Goal: Task Accomplishment & Management: Manage account settings

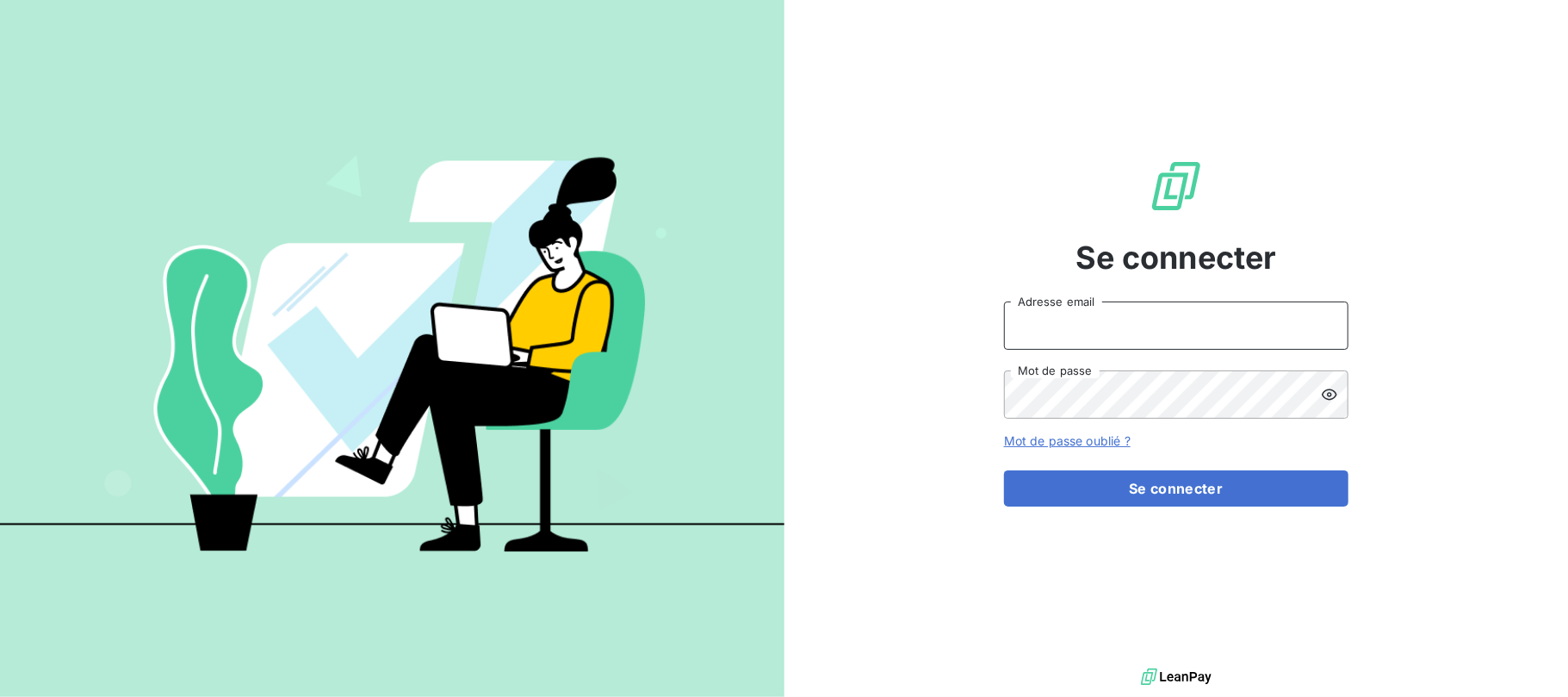
click at [1167, 322] on input "Adresse email" at bounding box center [1176, 326] width 345 height 49
click at [1126, 331] on input "Adresse email" at bounding box center [1176, 326] width 345 height 49
type input "[EMAIL_ADDRESS][DOMAIN_NAME][PERSON_NAME]"
click at [1338, 374] on div at bounding box center [1335, 394] width 28 height 49
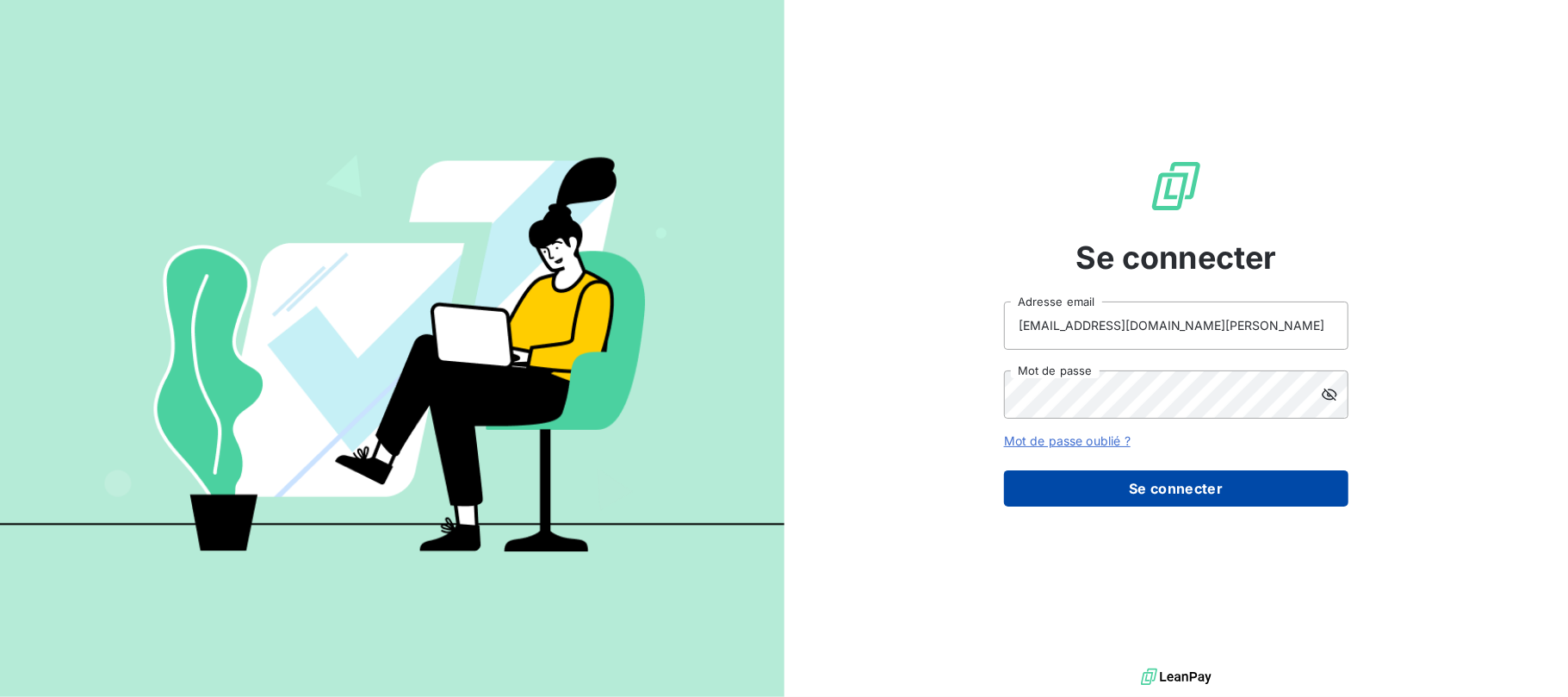
click at [1195, 479] on button "Se connecter" at bounding box center [1176, 489] width 345 height 36
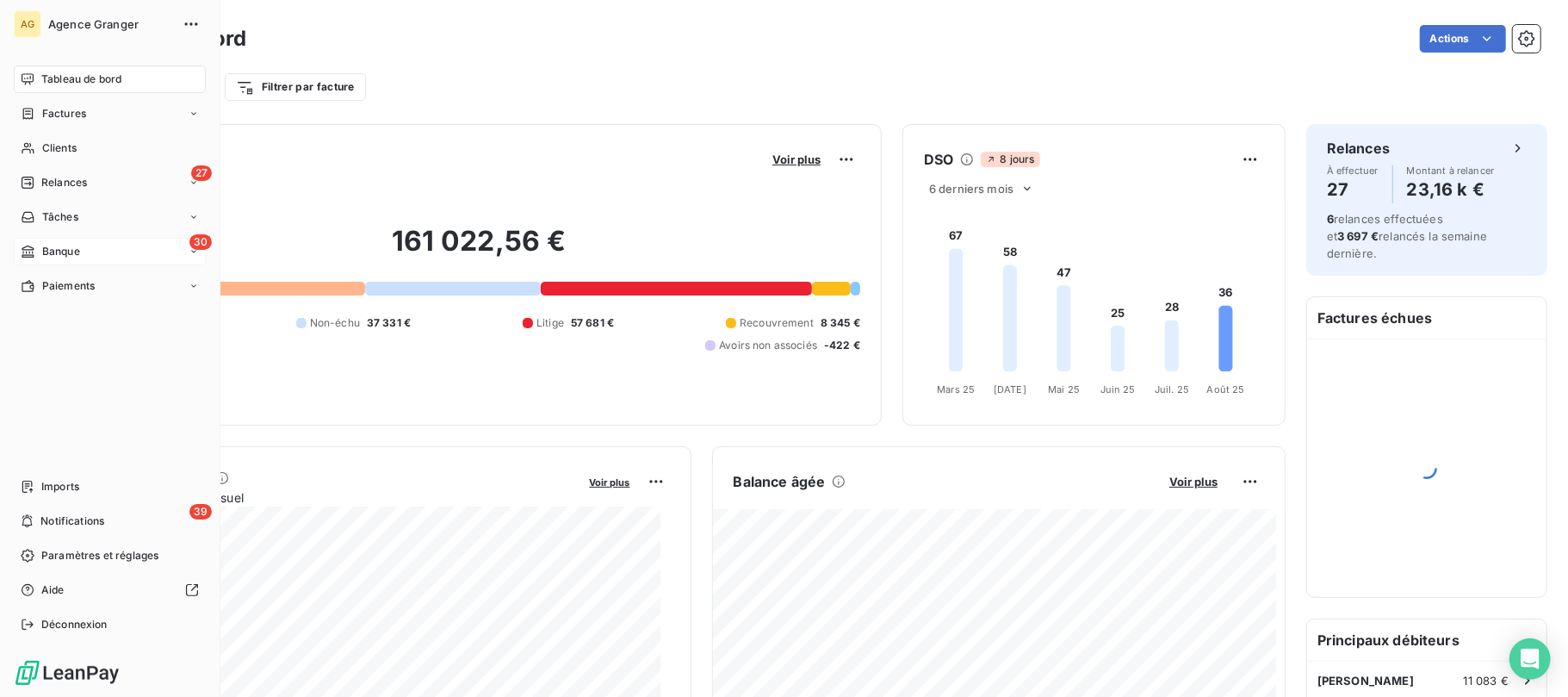
click at [42, 248] on span "Banque" at bounding box center [61, 251] width 38 height 15
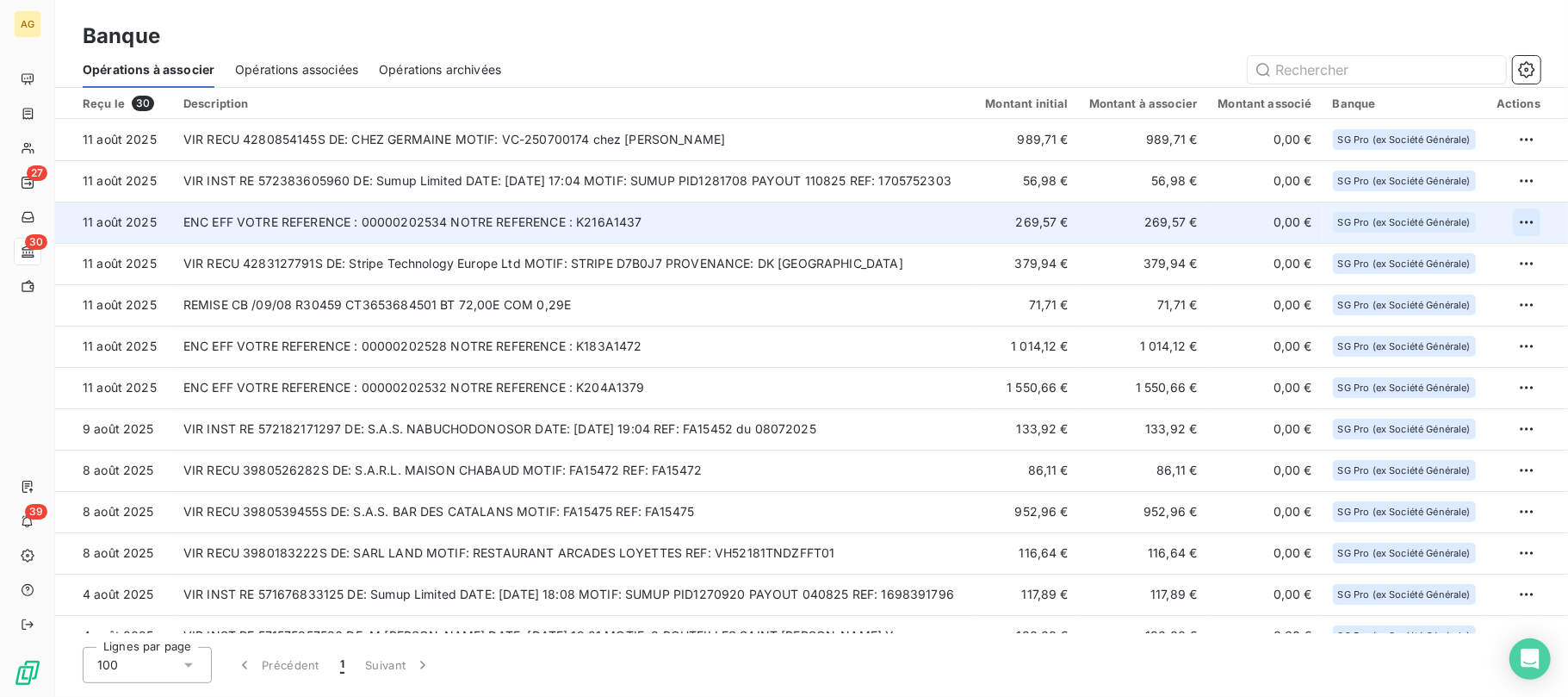
click at [1521, 221] on html "AG 27 30 39 Banque Opérations à associer Opérations associées Opérations archiv…" at bounding box center [784, 348] width 1568 height 697
click at [1482, 256] on div "Archiver l’opération" at bounding box center [1459, 260] width 133 height 28
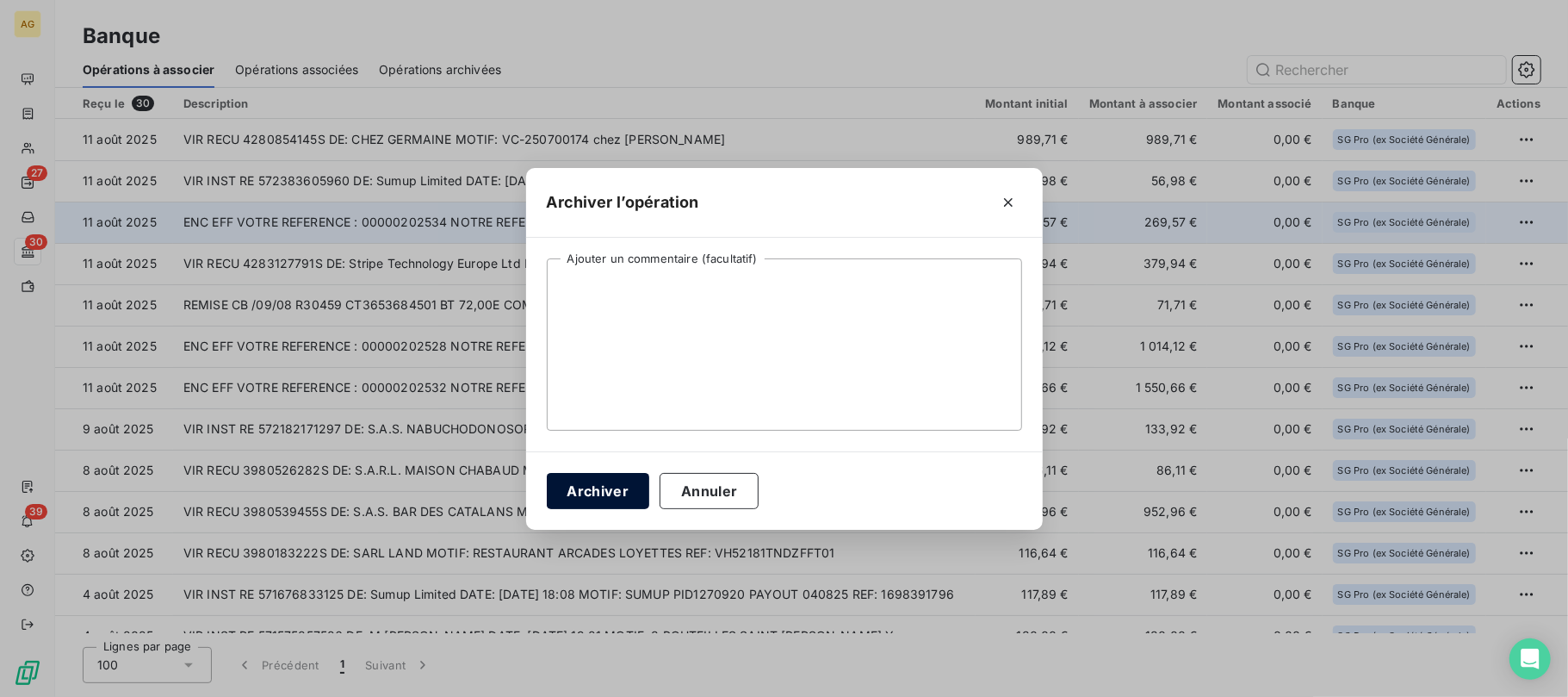
click at [610, 497] on button "Archiver" at bounding box center [598, 491] width 103 height 36
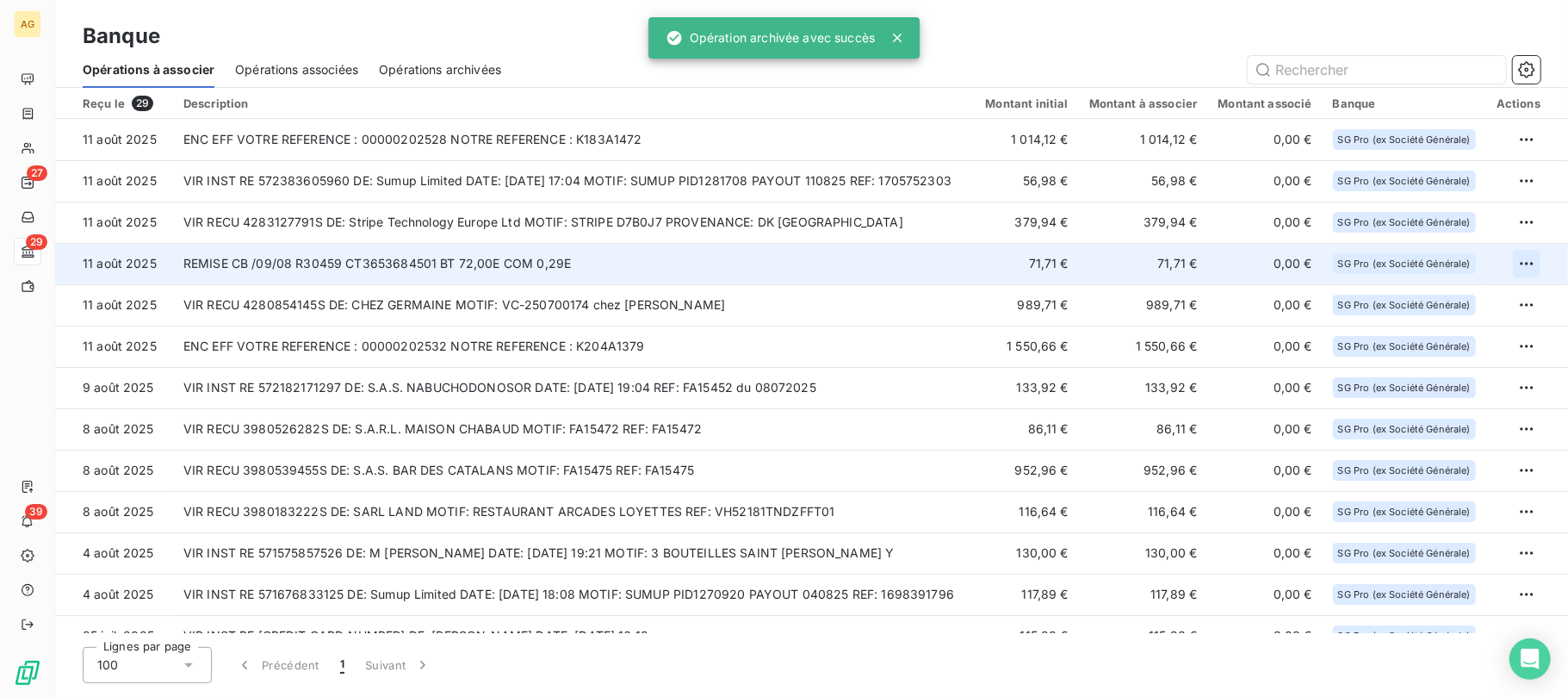
click at [1524, 259] on html "AG 27 29 39 Banque Opérations à associer Opérations associées Opérations archiv…" at bounding box center [784, 348] width 1568 height 697
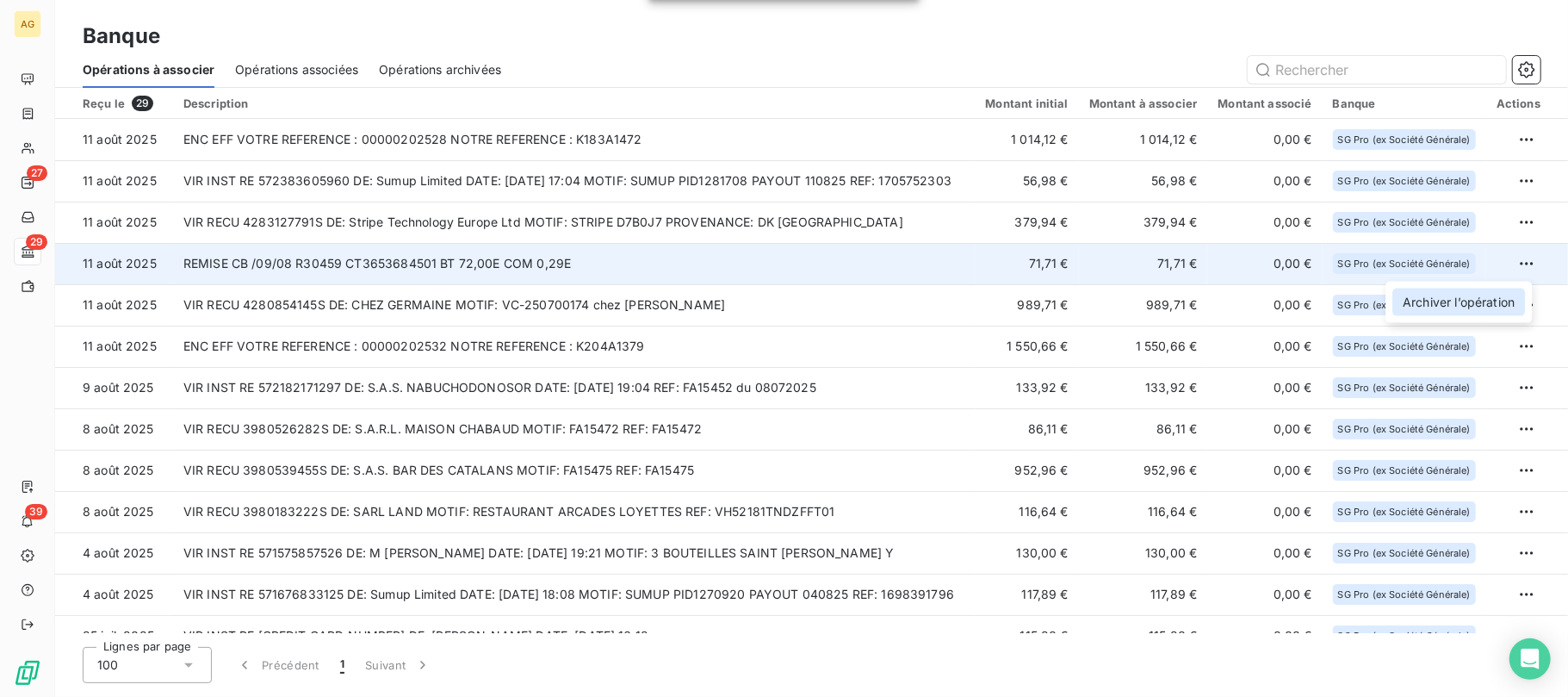
click at [1407, 297] on div "Archiver l’opération" at bounding box center [1459, 302] width 133 height 28
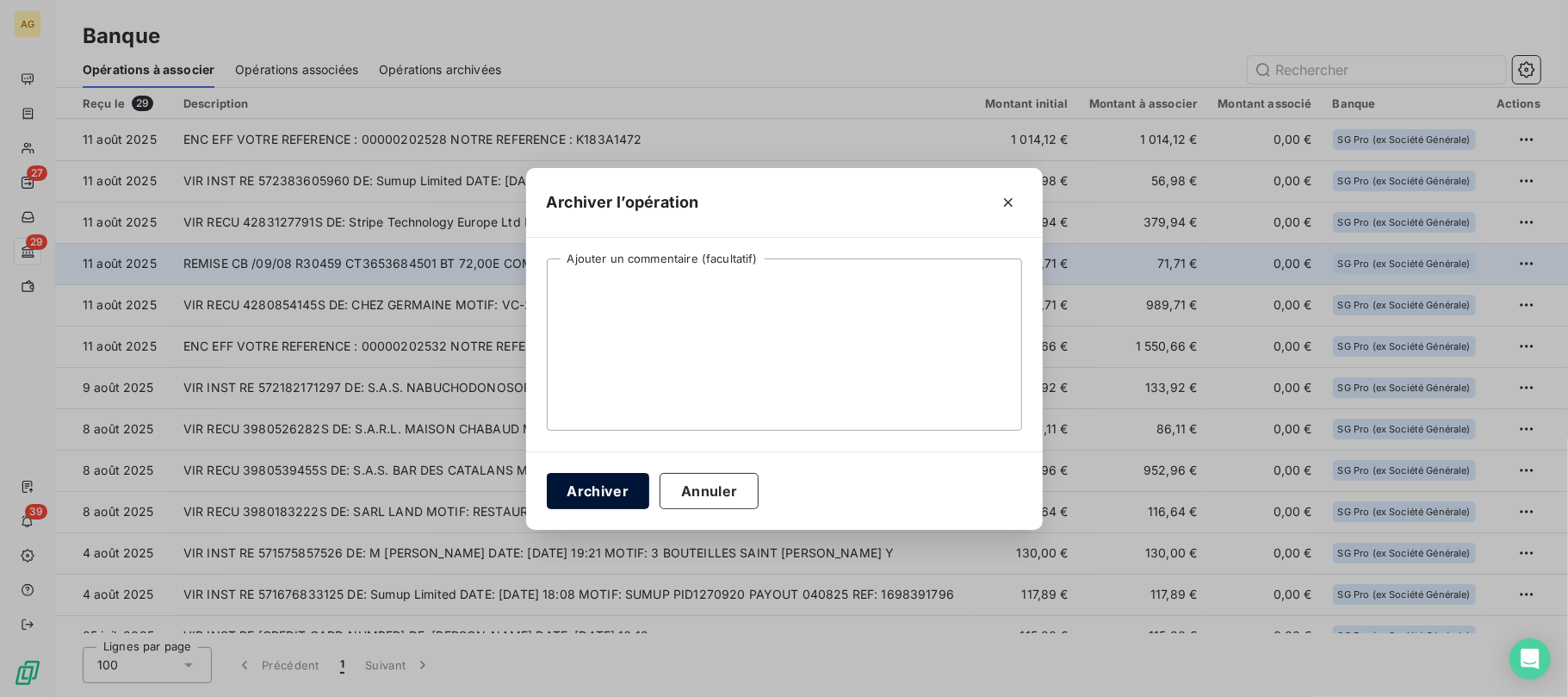
click at [586, 486] on button "Archiver" at bounding box center [598, 491] width 103 height 36
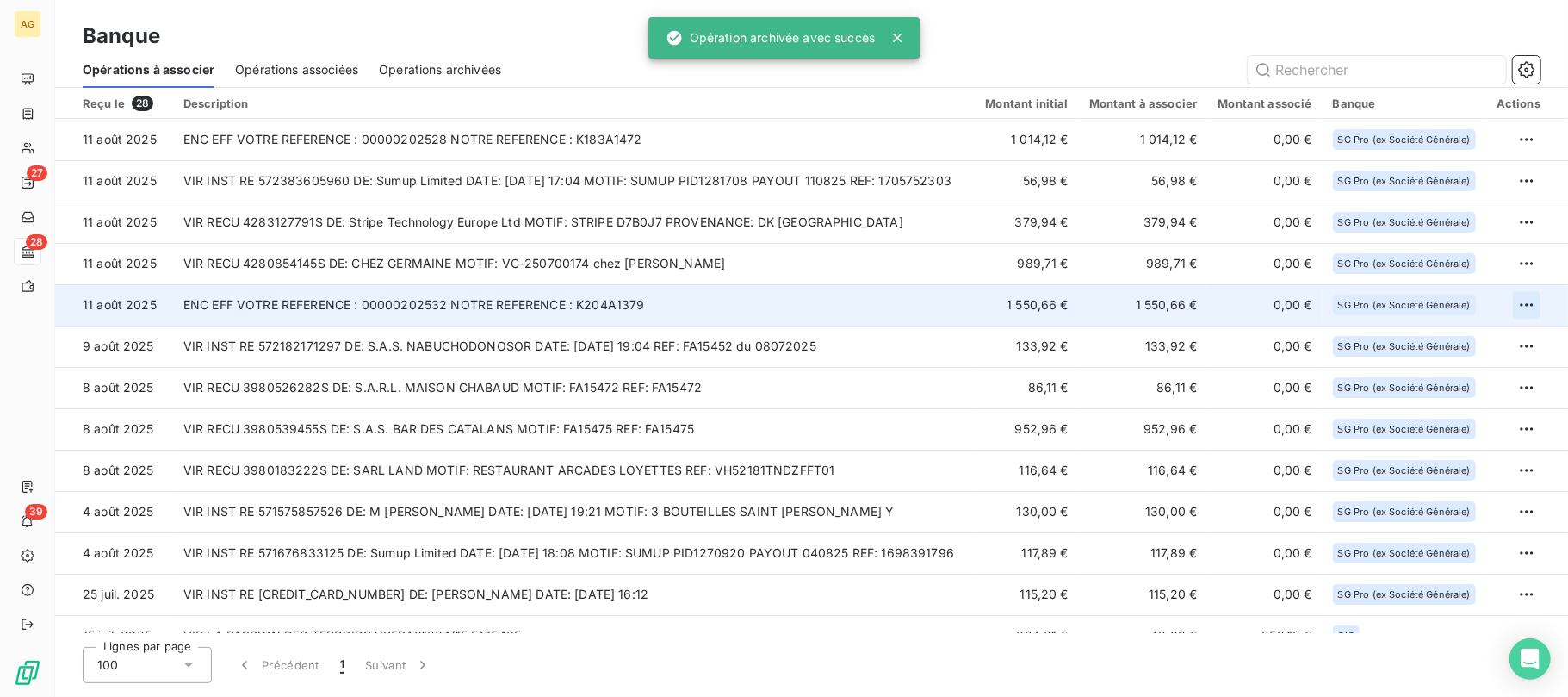
click at [1523, 305] on html "AG 27 28 39 Banque Opérations à associer Opérations associées Opérations archiv…" at bounding box center [784, 348] width 1568 height 697
click at [1459, 347] on div "Archiver l’opération" at bounding box center [1459, 343] width 133 height 28
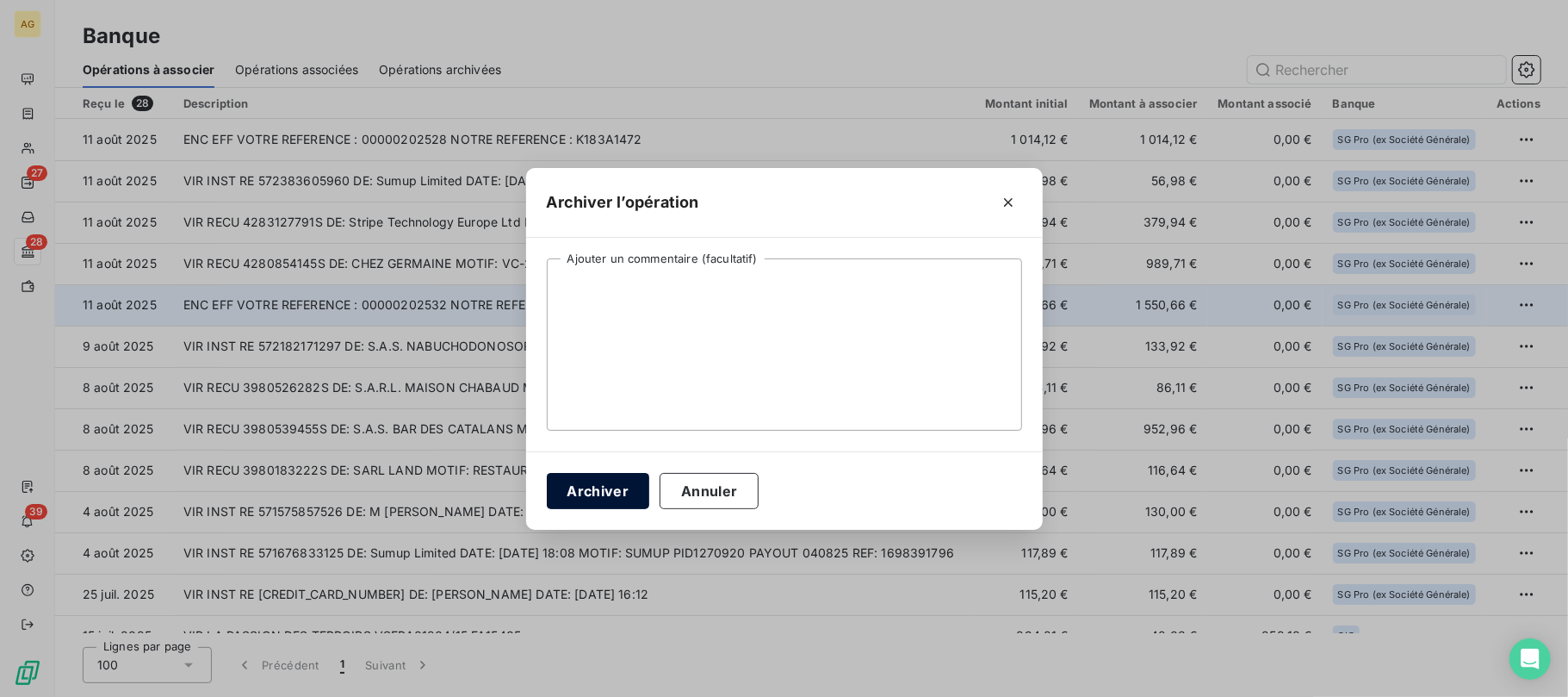
click at [603, 488] on button "Archiver" at bounding box center [598, 491] width 103 height 36
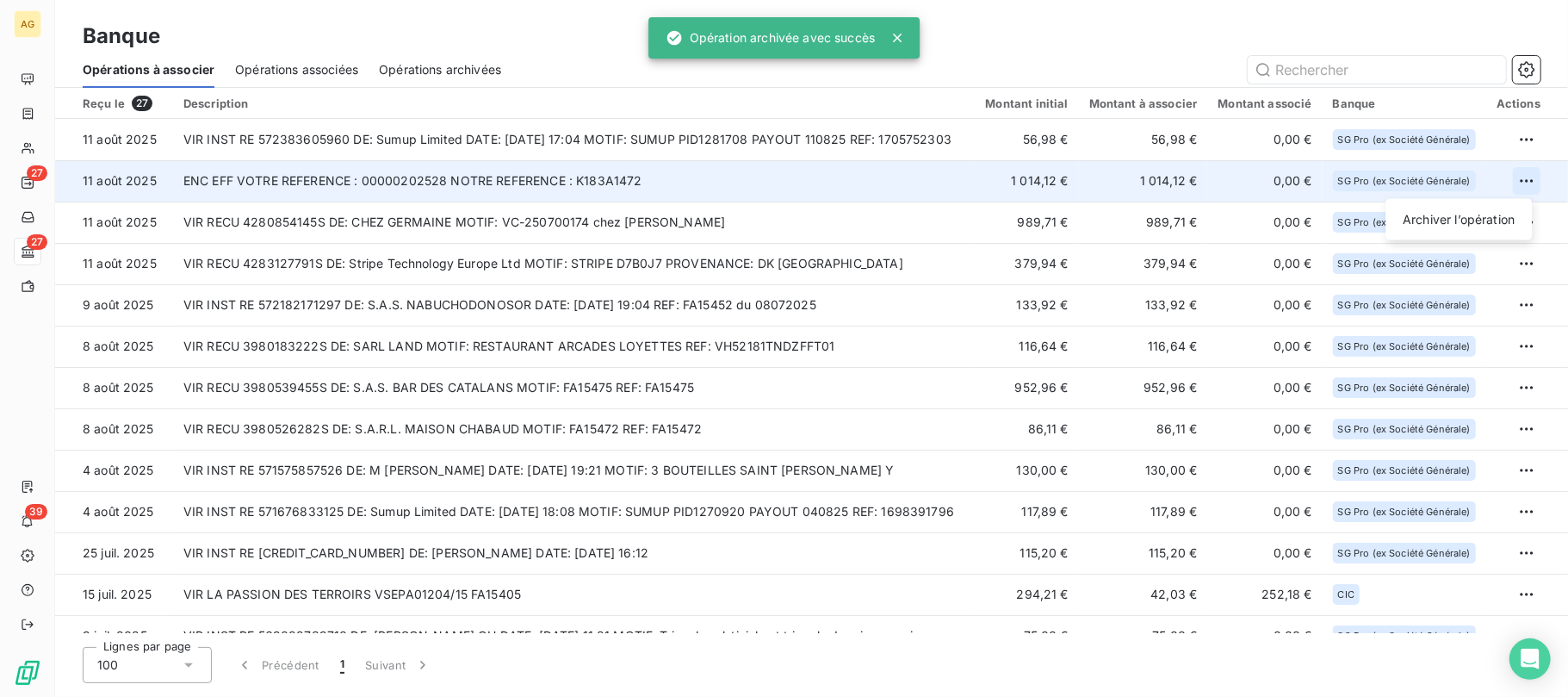
click at [1529, 171] on html "AG 27 27 39 Banque Opérations à associer Opérations associées Opérations archiv…" at bounding box center [784, 348] width 1568 height 697
click at [1492, 212] on div "Archiver l’opération" at bounding box center [1459, 219] width 133 height 28
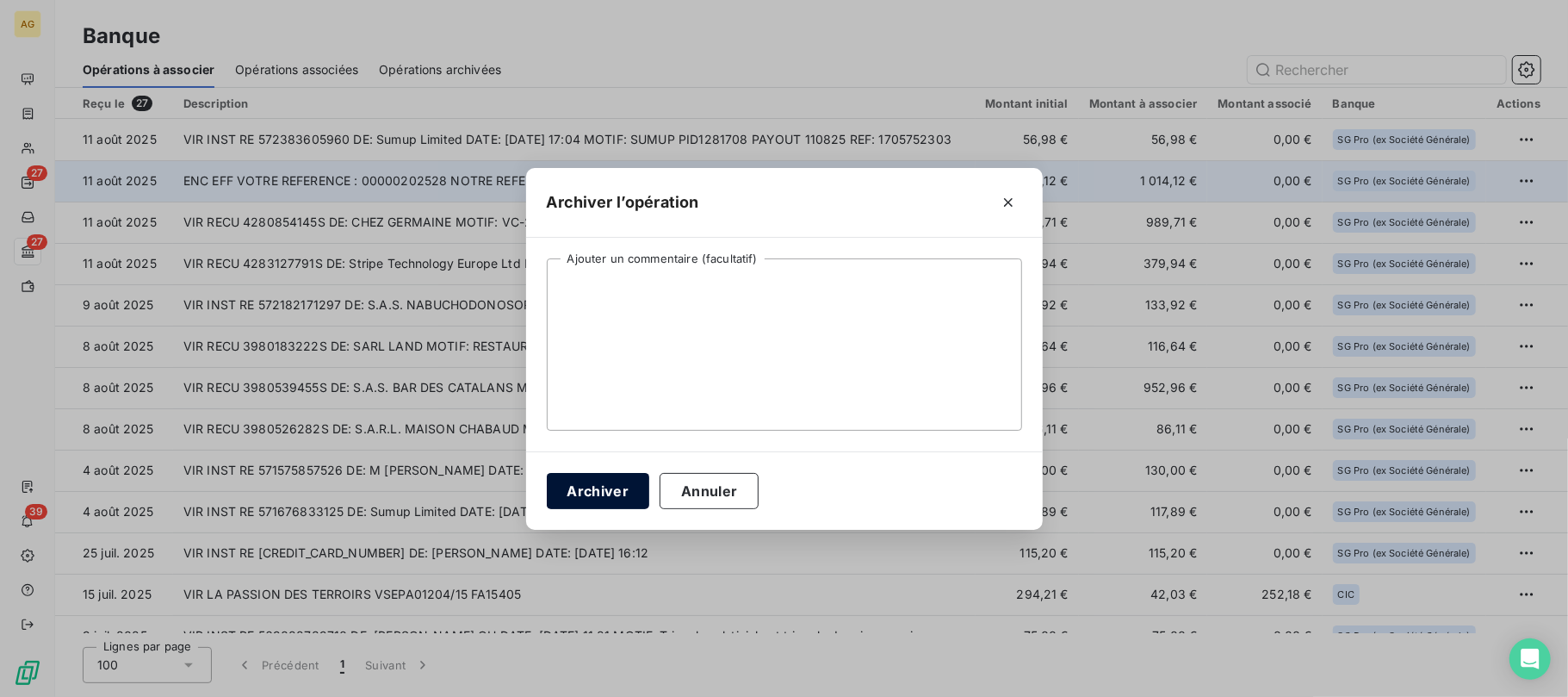
click at [606, 487] on button "Archiver" at bounding box center [598, 491] width 103 height 36
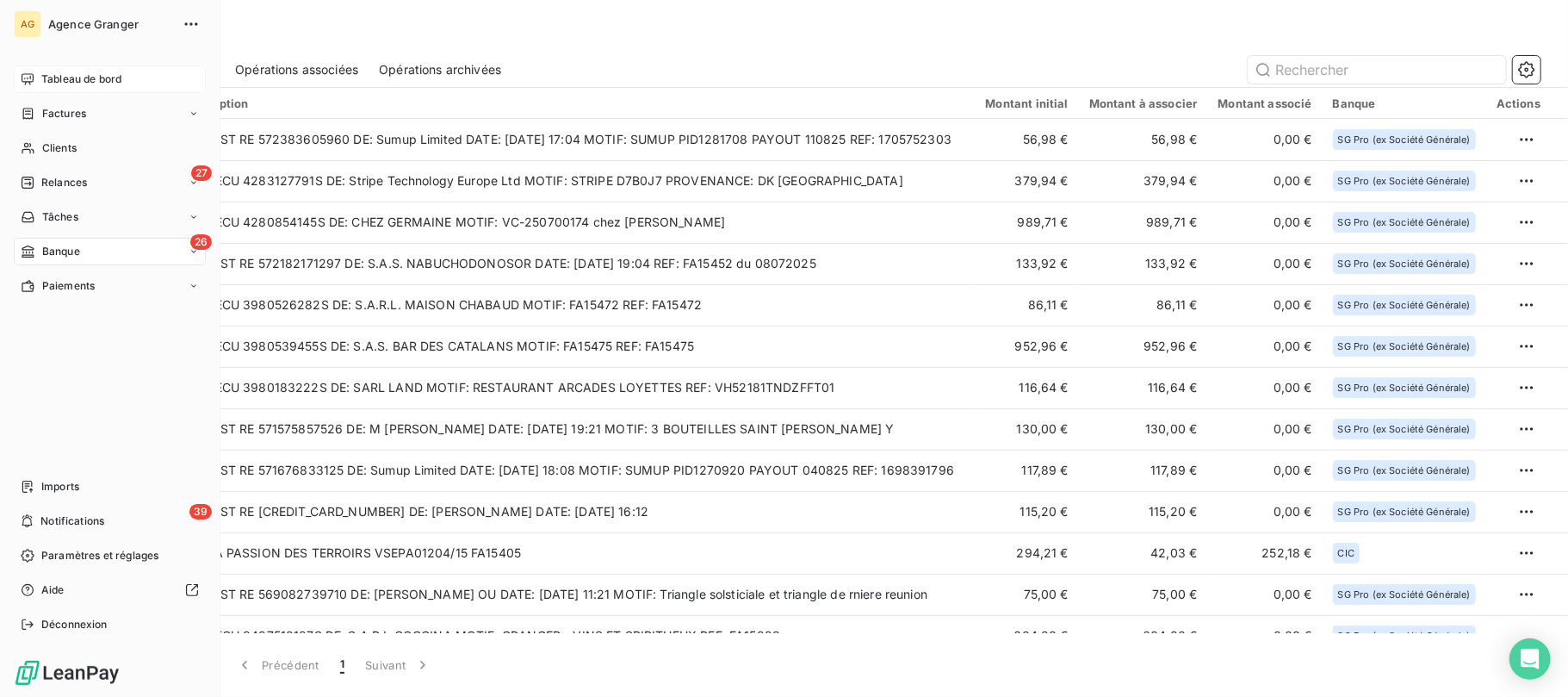
click at [36, 79] on div "Tableau de bord" at bounding box center [110, 79] width 192 height 28
